Goal: Task Accomplishment & Management: Use online tool/utility

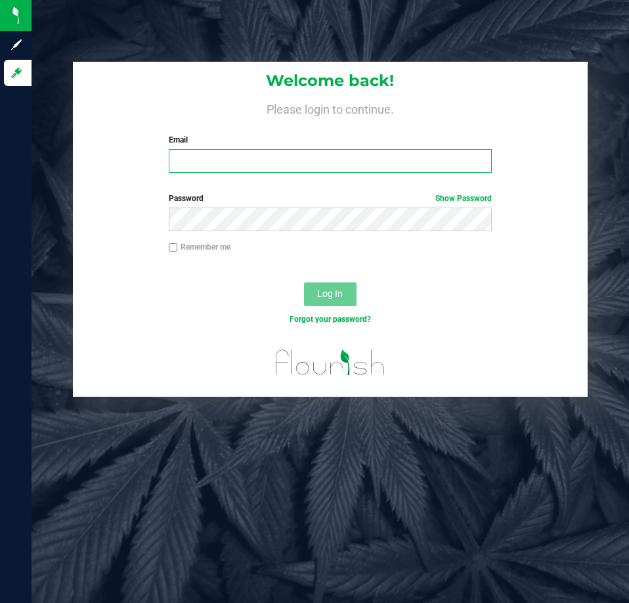
click at [403, 157] on input "Email" at bounding box center [330, 161] width 323 height 24
type input "[EMAIL_ADDRESS][DOMAIN_NAME]"
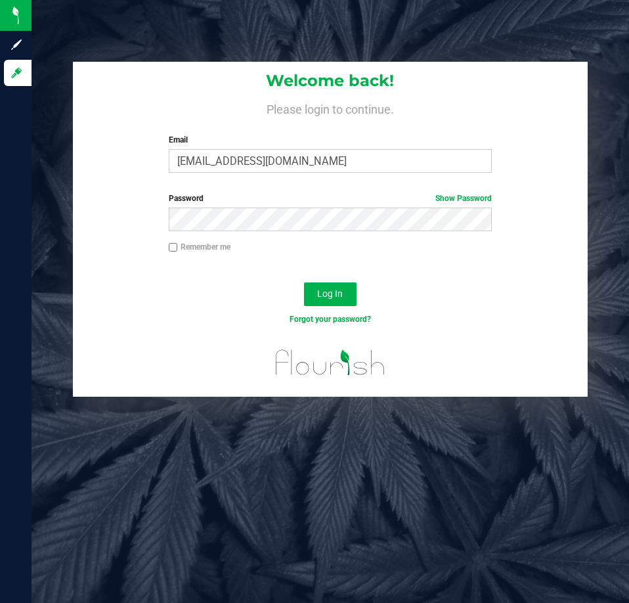
click at [313, 280] on div "Log In" at bounding box center [330, 299] width 514 height 44
click at [321, 286] on button "Log In" at bounding box center [330, 295] width 53 height 24
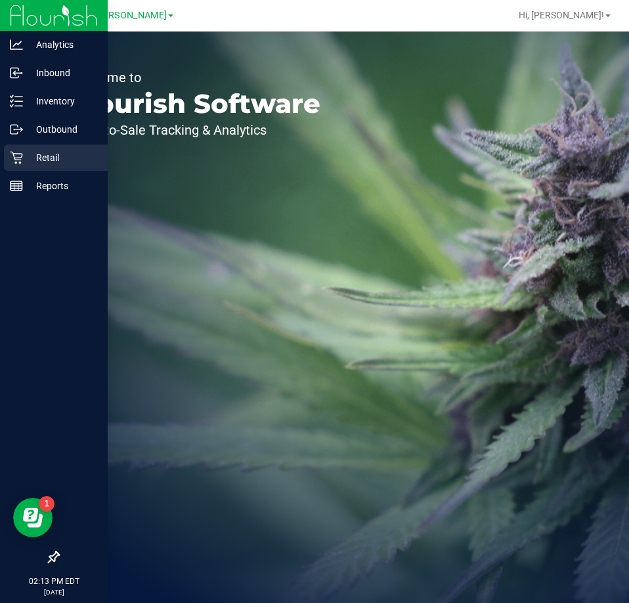
click at [17, 147] on div "Retail" at bounding box center [56, 158] width 104 height 26
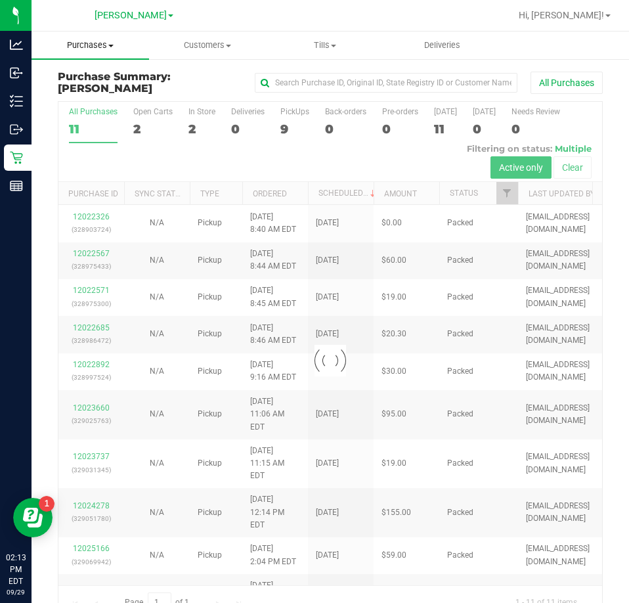
click at [87, 45] on span "Purchases" at bounding box center [91, 45] width 118 height 12
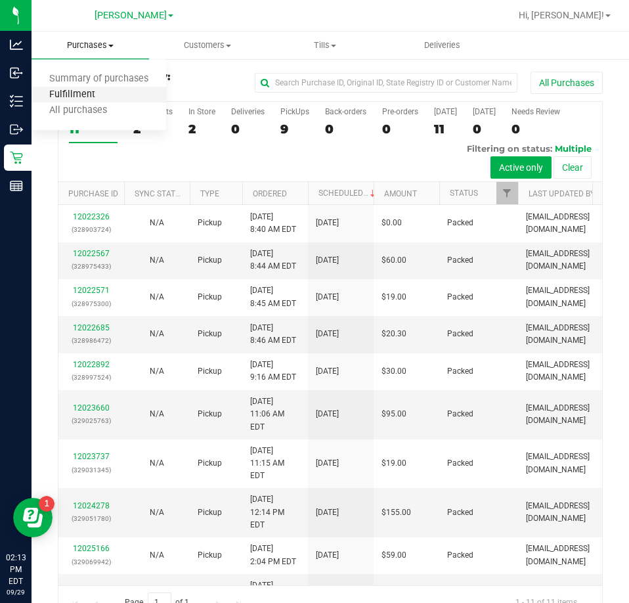
click at [98, 100] on span "Fulfillment" at bounding box center [72, 94] width 81 height 11
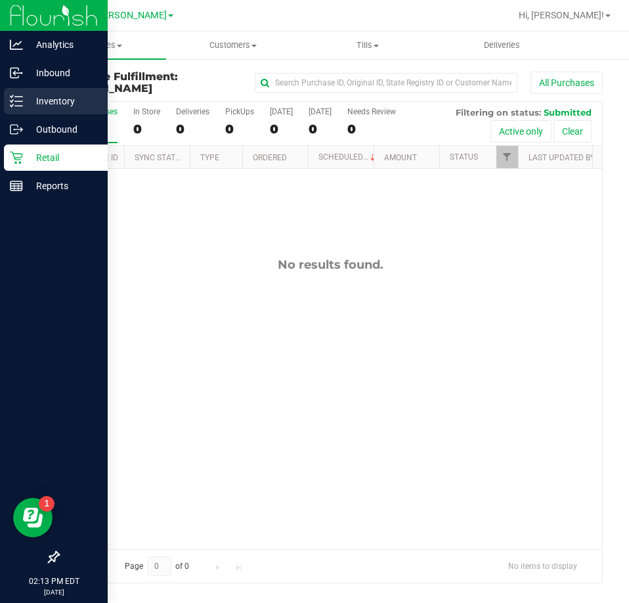
click at [19, 106] on line at bounding box center [18, 106] width 7 height 0
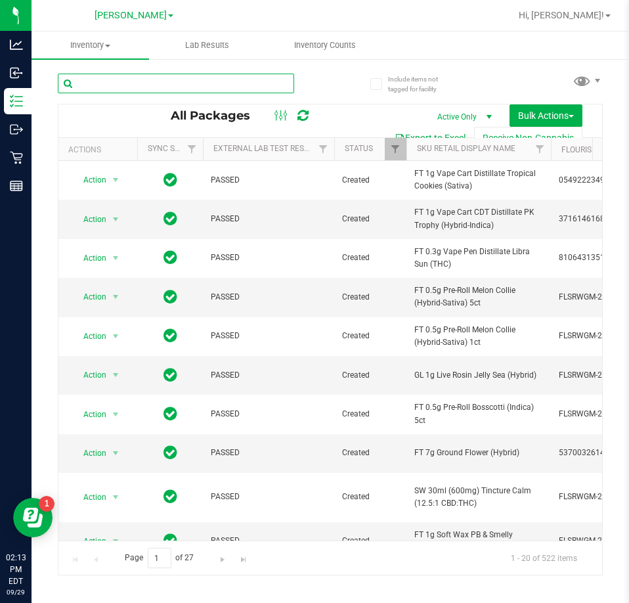
click at [198, 81] on input "text" at bounding box center [176, 84] width 237 height 20
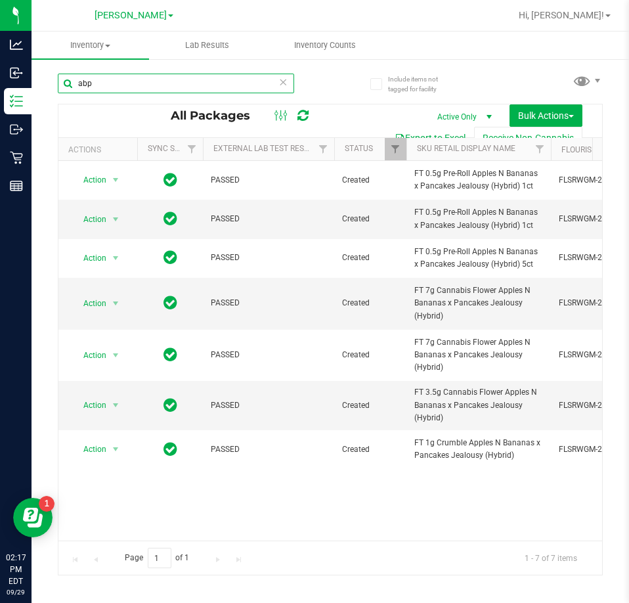
drag, startPoint x: 177, startPoint y: 85, endPoint x: 34, endPoint y: 97, distance: 143.7
click at [34, 97] on div "Include items not tagged for facility abp All Packages Active Only Active Only …" at bounding box center [331, 258] width 598 height 401
type input "t19"
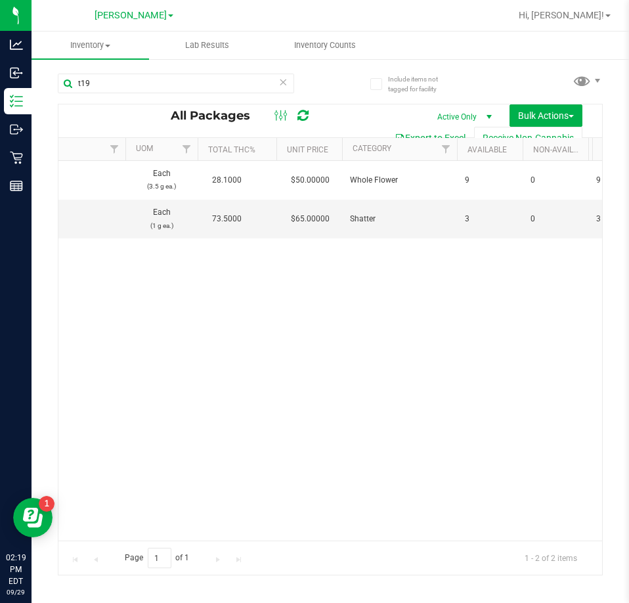
click at [418, 435] on div "Action Action Adjust qty Create package Edit attributes Global inventory Locate…" at bounding box center [330, 351] width 544 height 380
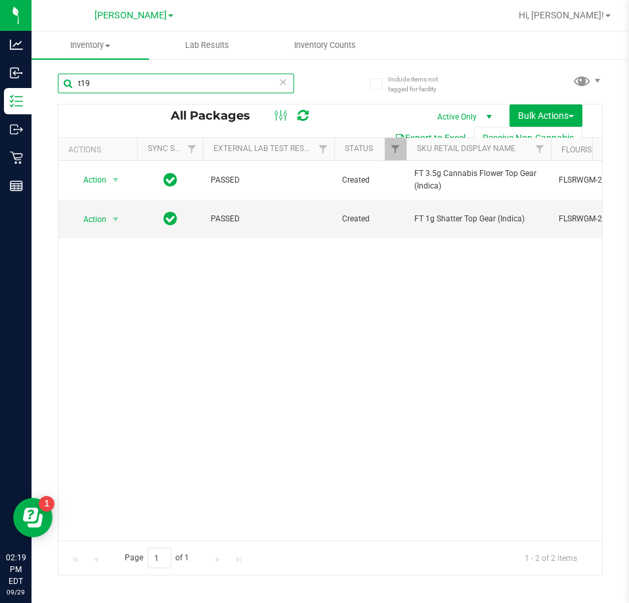
drag, startPoint x: 184, startPoint y: 77, endPoint x: -1, endPoint y: 141, distance: 195.5
click at [0, 141] on html "Analytics Inbound Inventory Outbound Retail Reports 02:19 PM EDT [DATE] 09/29 […" at bounding box center [314, 301] width 629 height 603
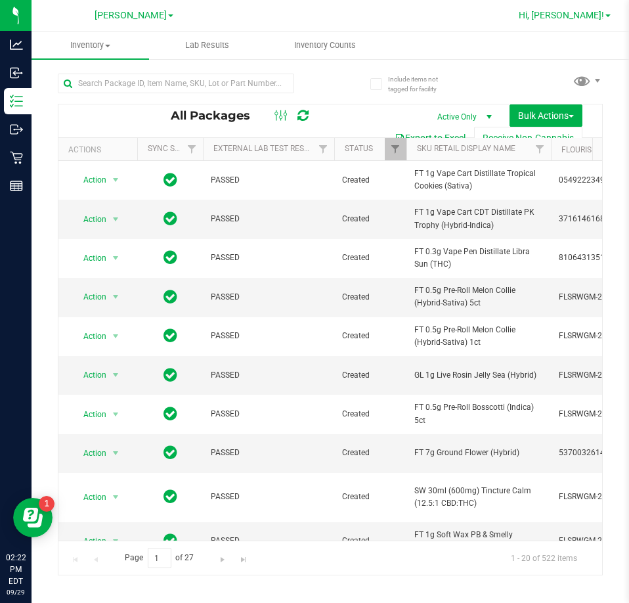
click at [576, 21] on link "Hi, [PERSON_NAME]!" at bounding box center [565, 16] width 102 height 14
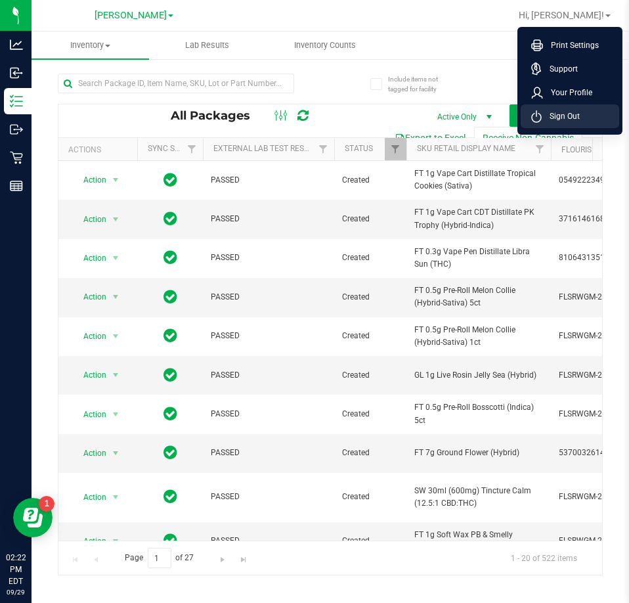
click at [568, 114] on span "Sign Out" at bounding box center [561, 116] width 38 height 13
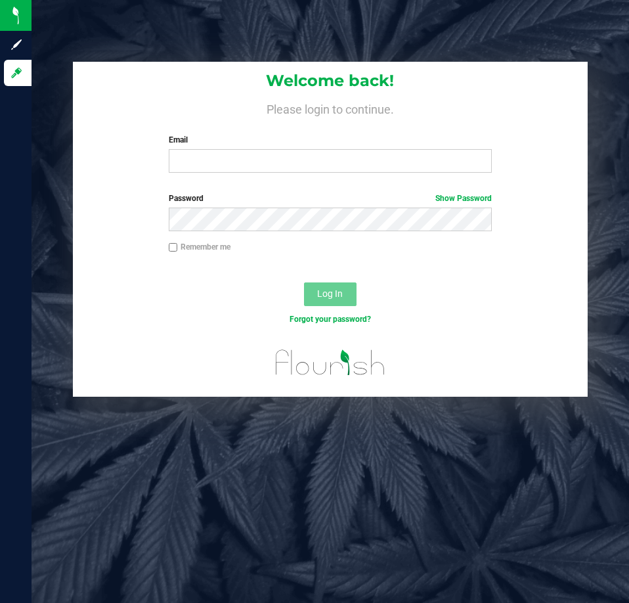
click at [64, 569] on div "Welcome back! Please login to continue. Email Required Please format your email…" at bounding box center [331, 301] width 598 height 603
click at [545, 501] on div "Welcome back! Please login to continue. Email Required Please format your email…" at bounding box center [331, 301] width 598 height 603
